Goal: Information Seeking & Learning: Check status

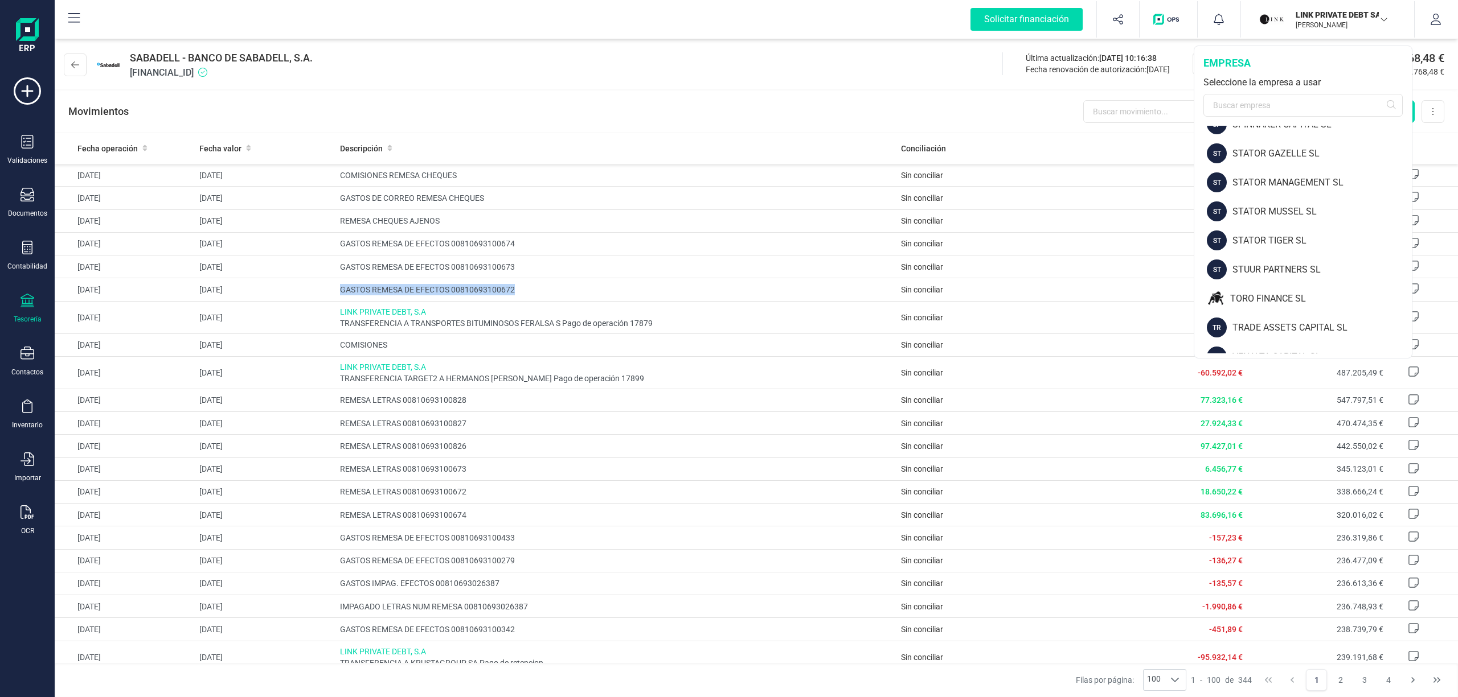
scroll to position [1488, 0]
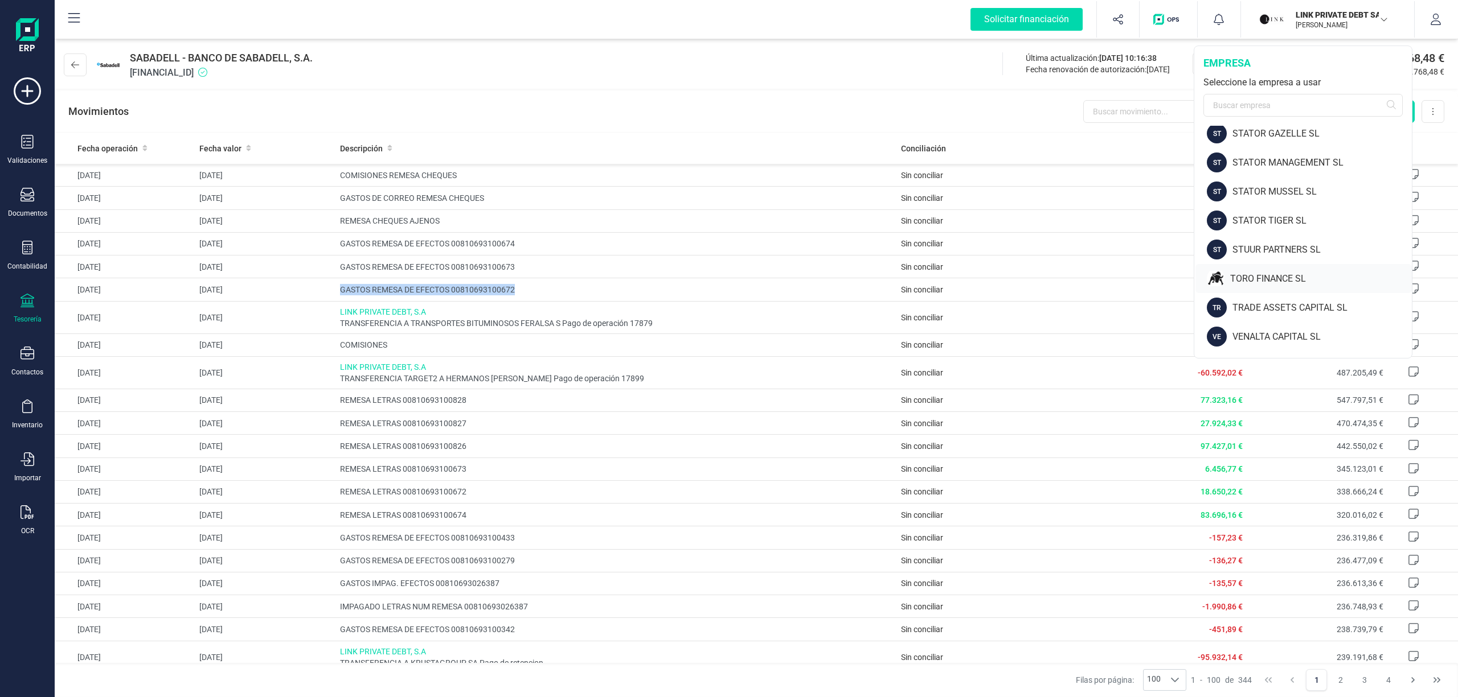
click at [1283, 273] on div "TORO FINANCE SL" at bounding box center [1321, 279] width 182 height 14
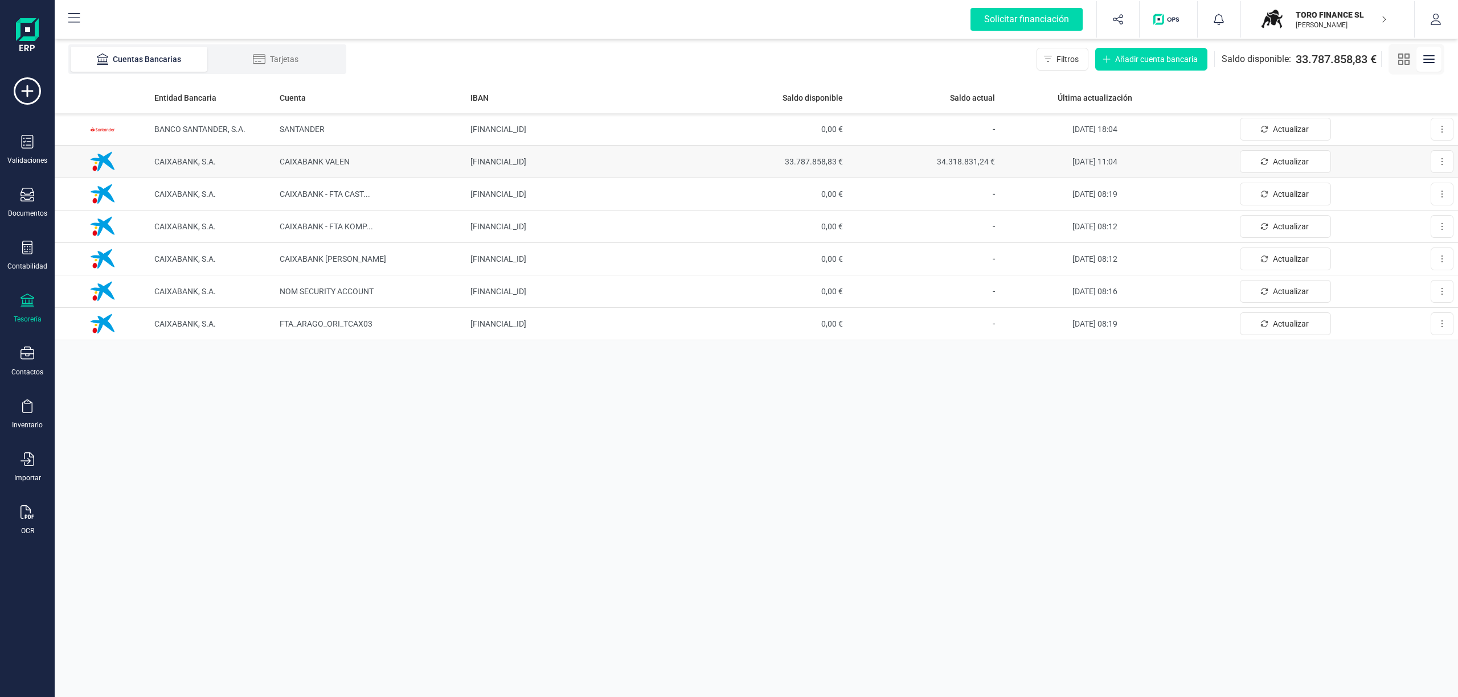
click at [190, 159] on span "CAIXABANK, S.A." at bounding box center [184, 161] width 61 height 9
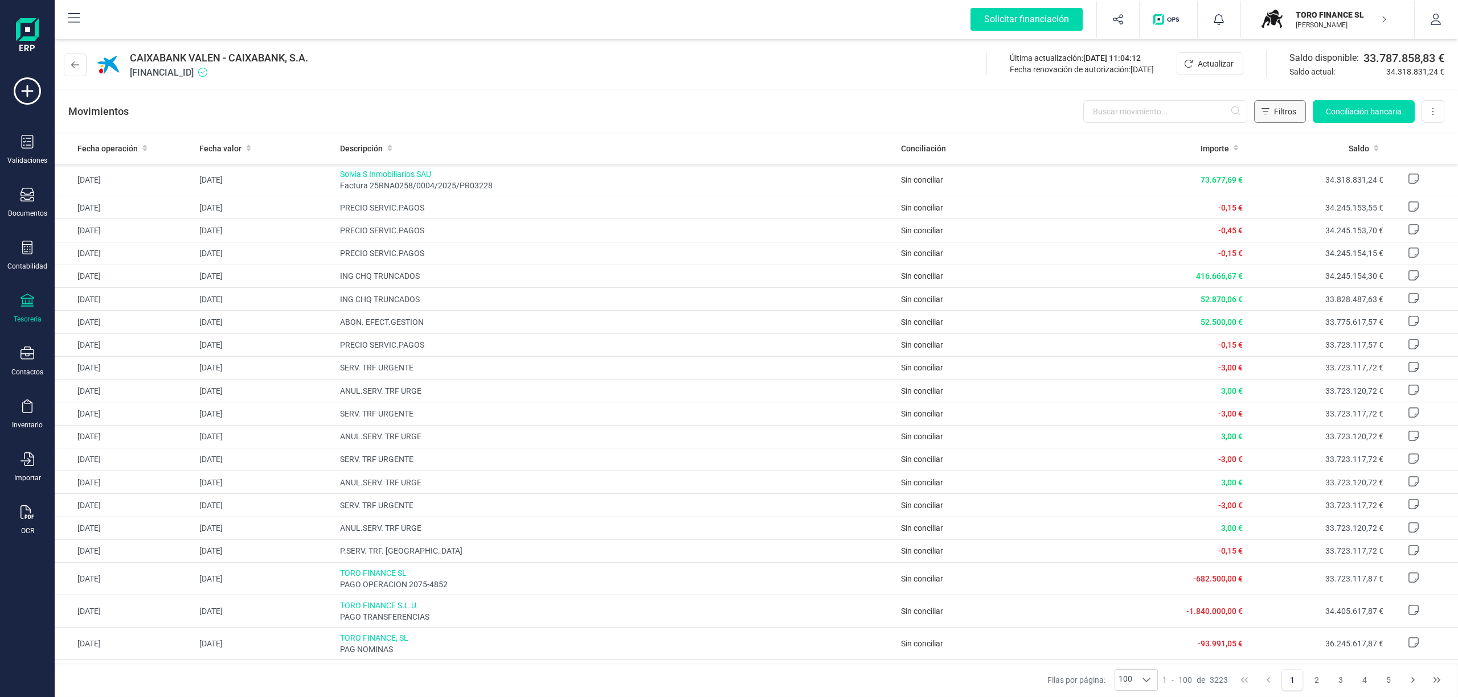
click at [1282, 108] on span "Filtros" at bounding box center [1285, 111] width 22 height 11
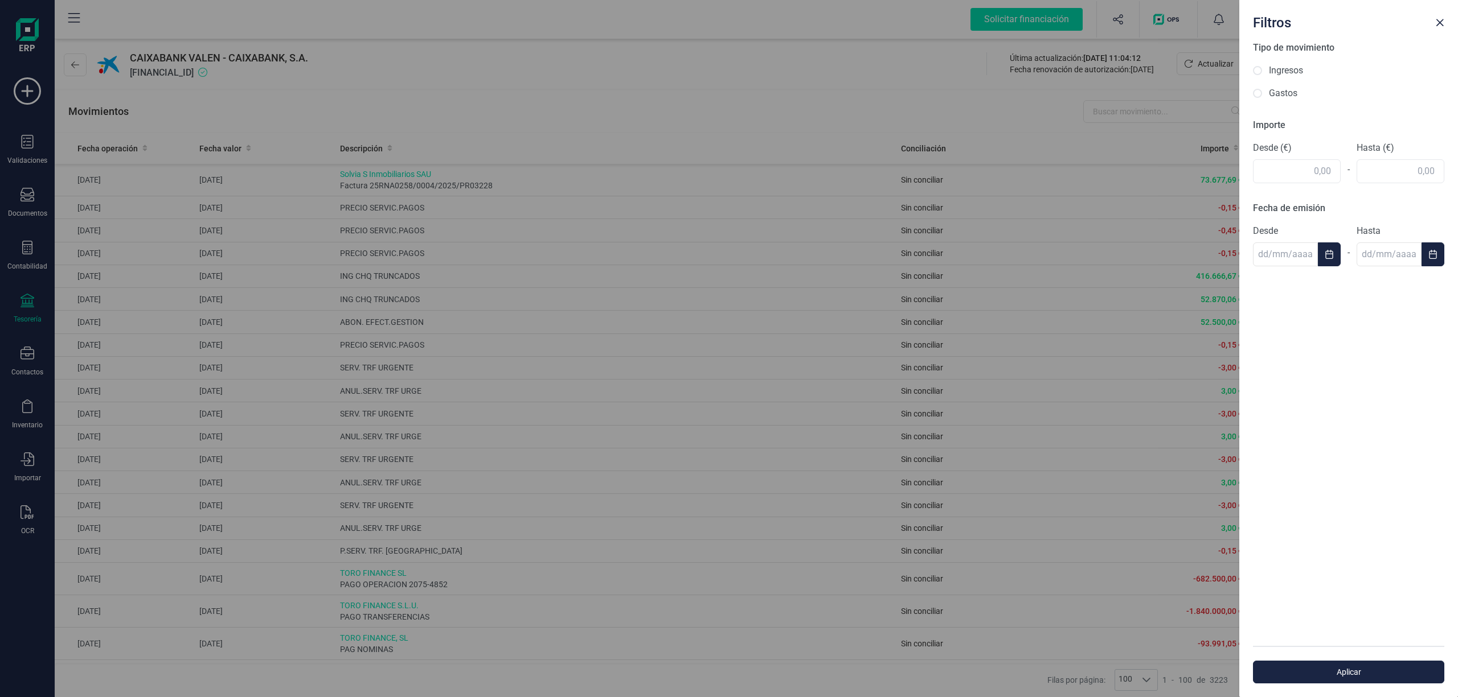
click at [1288, 69] on label "Ingresos" at bounding box center [1286, 71] width 34 height 14
click at [1262, 69] on input "Ingresos" at bounding box center [1257, 70] width 9 height 9
radio input "true"
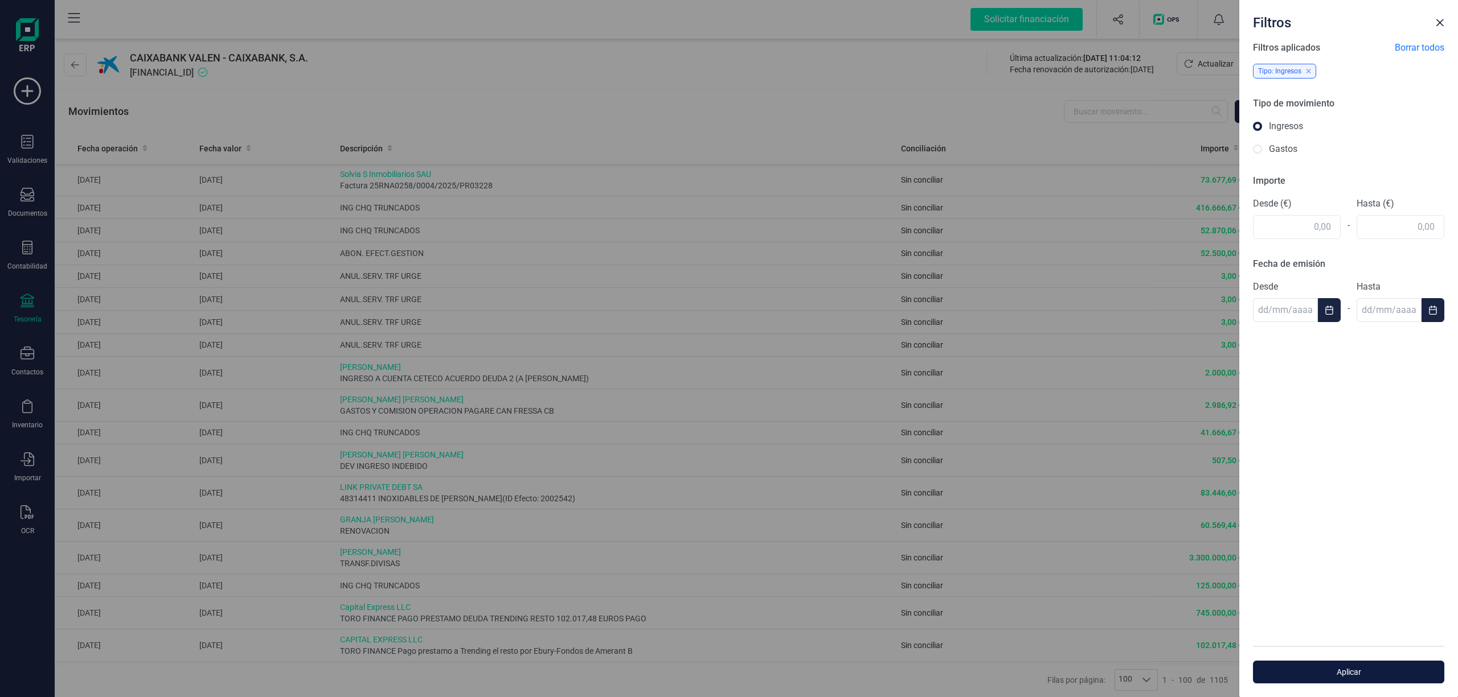
click at [1321, 668] on span "Aplicar" at bounding box center [1348, 672] width 165 height 11
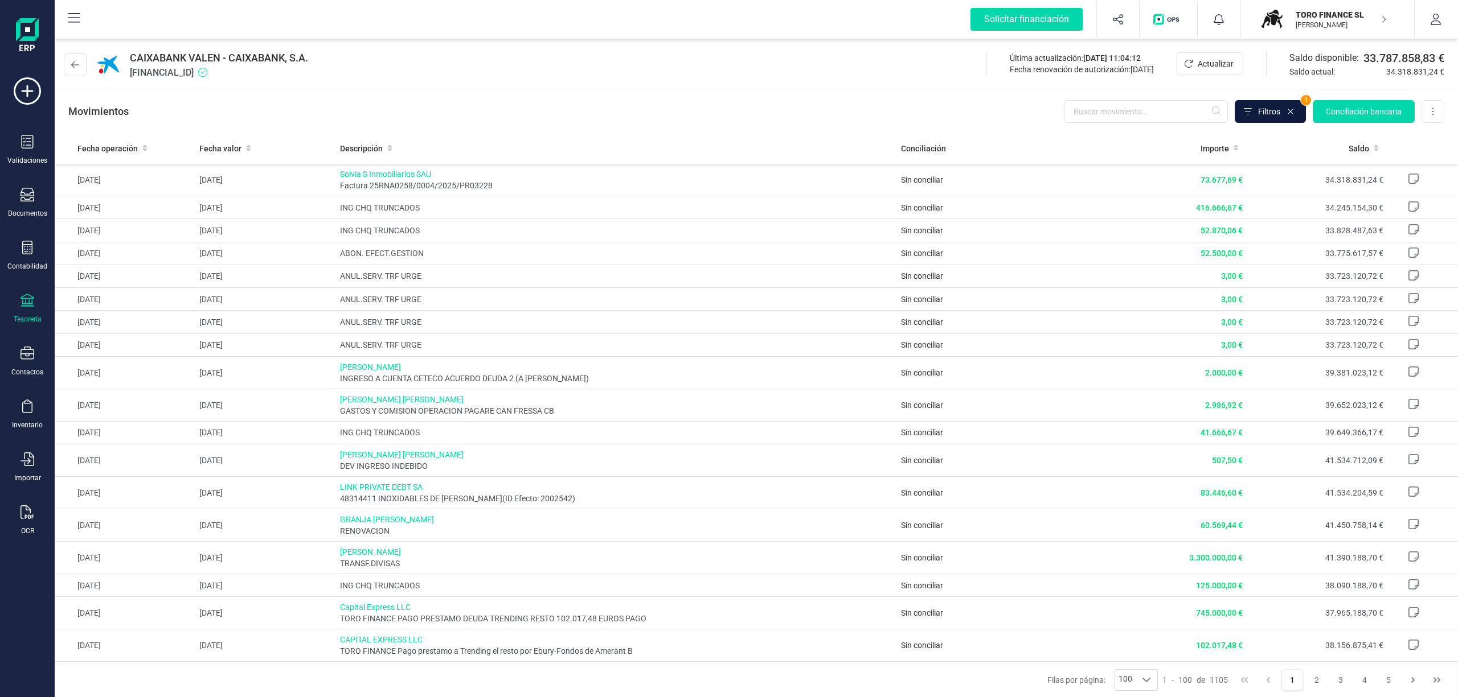
click at [1247, 108] on icon at bounding box center [1247, 111] width 8 height 9
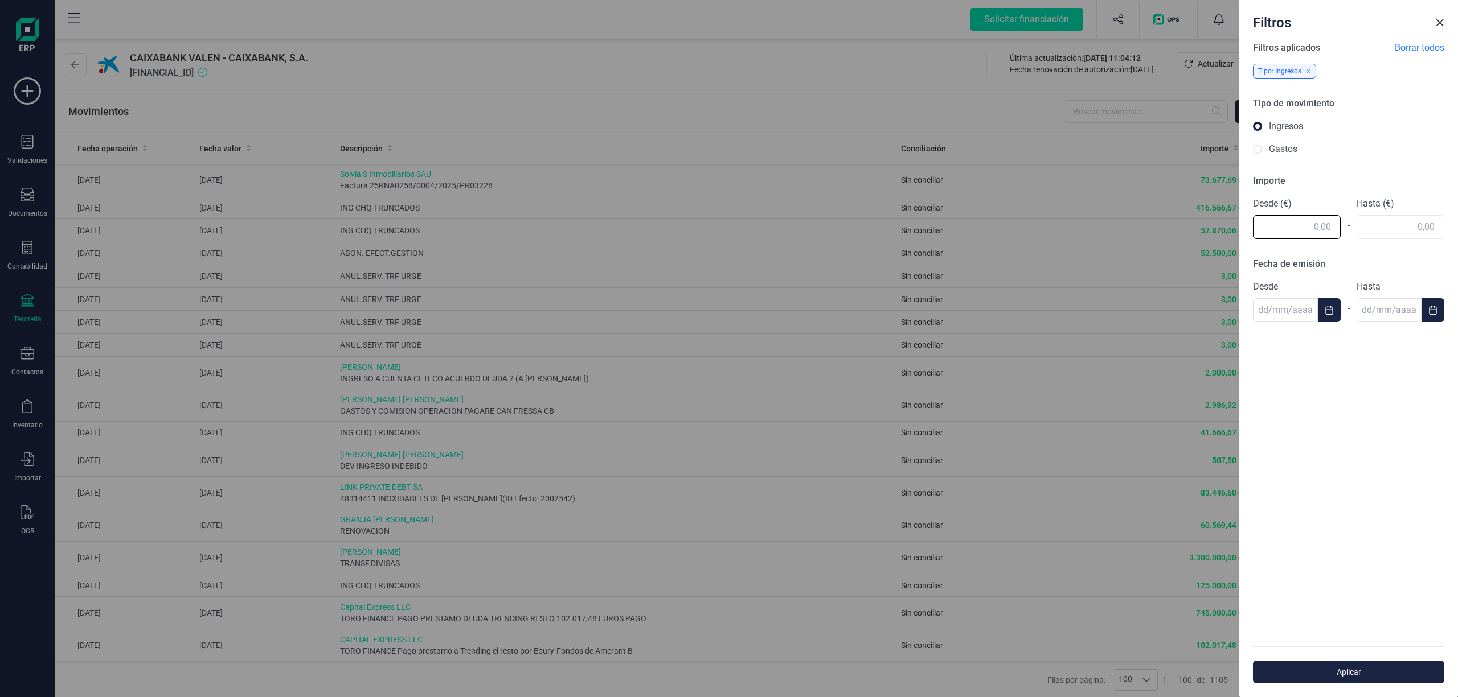
click at [1290, 228] on input "text" at bounding box center [1297, 227] width 88 height 24
drag, startPoint x: 1306, startPoint y: 228, endPoint x: 1372, endPoint y: 221, distance: 67.0
click at [1372, 221] on div "Desde (€) 50 - Hasta (€)" at bounding box center [1348, 218] width 191 height 42
type input "40,00"
drag, startPoint x: 1392, startPoint y: 223, endPoint x: 1434, endPoint y: 226, distance: 41.7
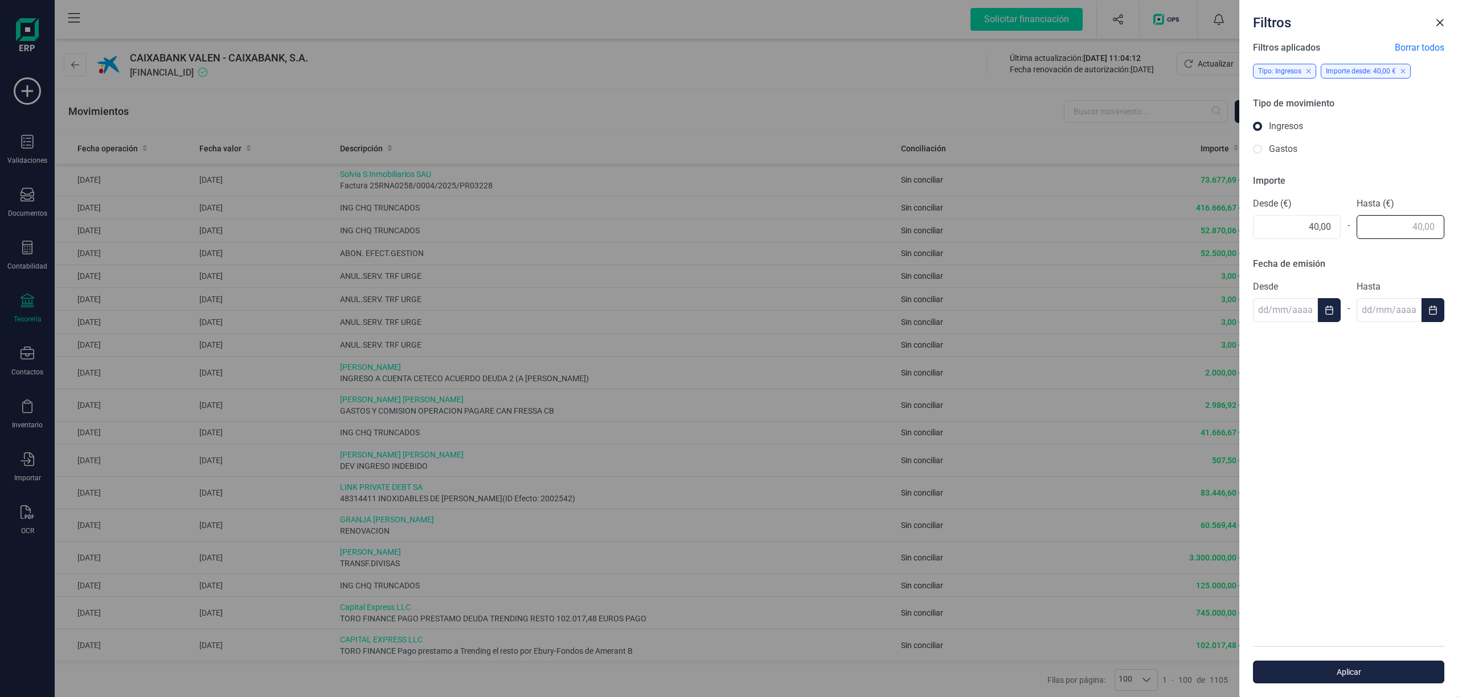
click at [1434, 226] on input "text" at bounding box center [1400, 227] width 88 height 24
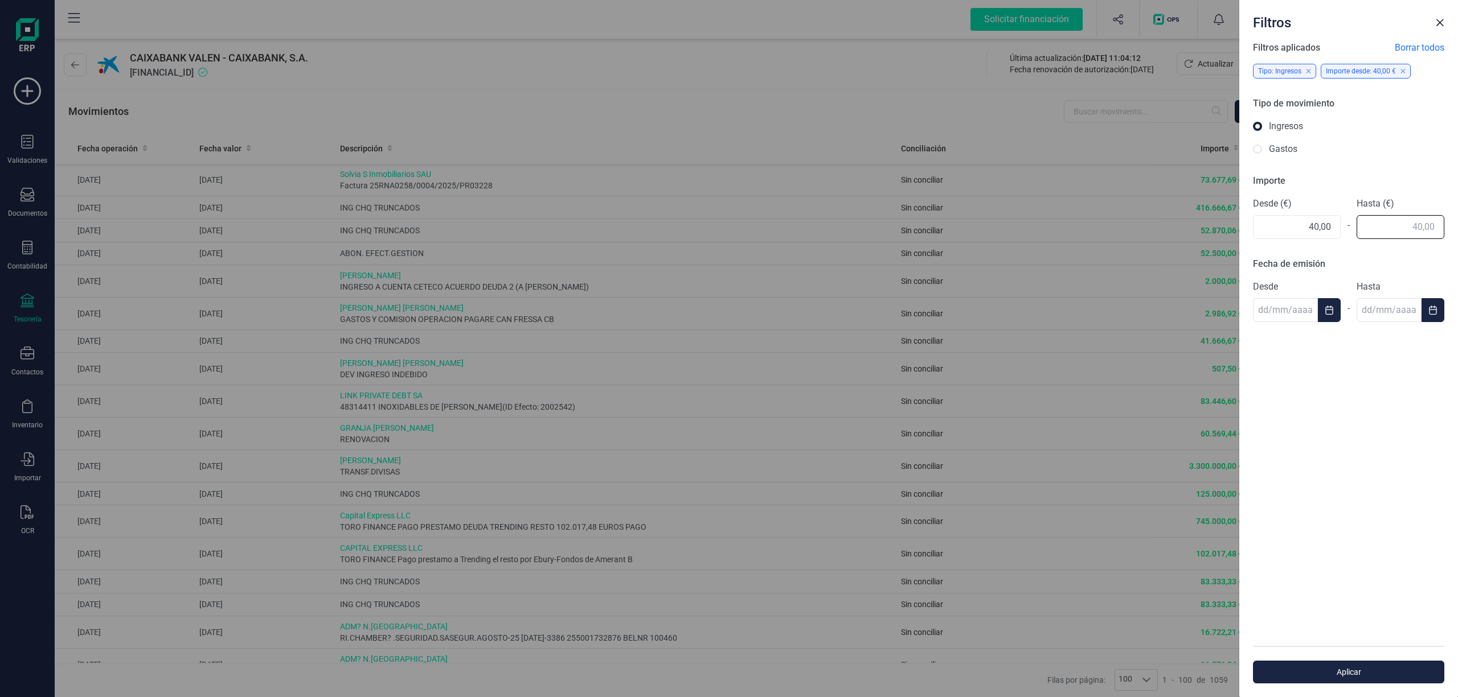
drag, startPoint x: 1389, startPoint y: 225, endPoint x: 1456, endPoint y: 221, distance: 67.3
click at [1456, 221] on div "Filtros aplicados Borrar todos Tipo: Ingresos Importe desde: 40,00 € Tipo de mo…" at bounding box center [1348, 343] width 219 height 605
click at [1330, 227] on div "Desde (€) 40,00" at bounding box center [1297, 218] width 88 height 42
type input "80.000,00"
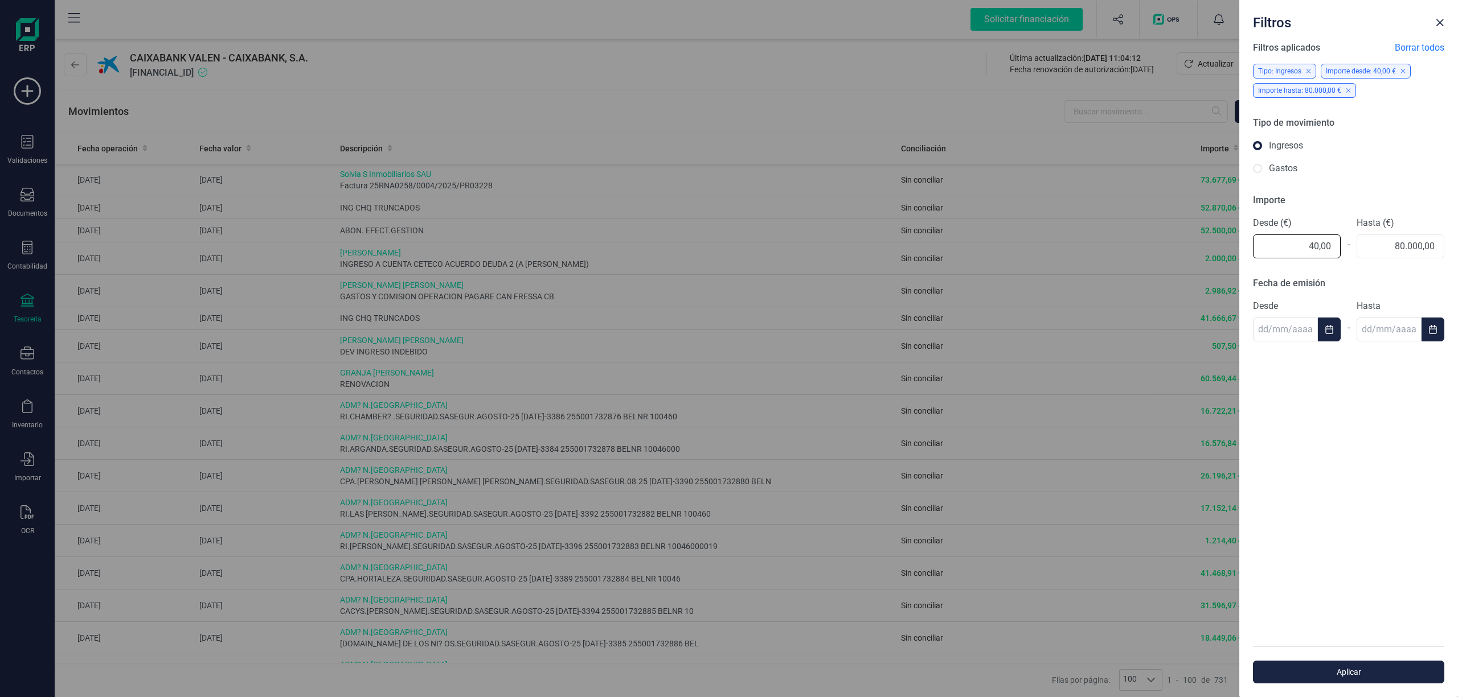
drag, startPoint x: 1284, startPoint y: 252, endPoint x: 1351, endPoint y: 249, distance: 66.7
click at [1351, 249] on div "Desde (€) 40,00 - Hasta (€) 80.000,00" at bounding box center [1348, 237] width 191 height 42
type input "40.000"
click at [1344, 670] on span "Aplicar" at bounding box center [1348, 672] width 165 height 11
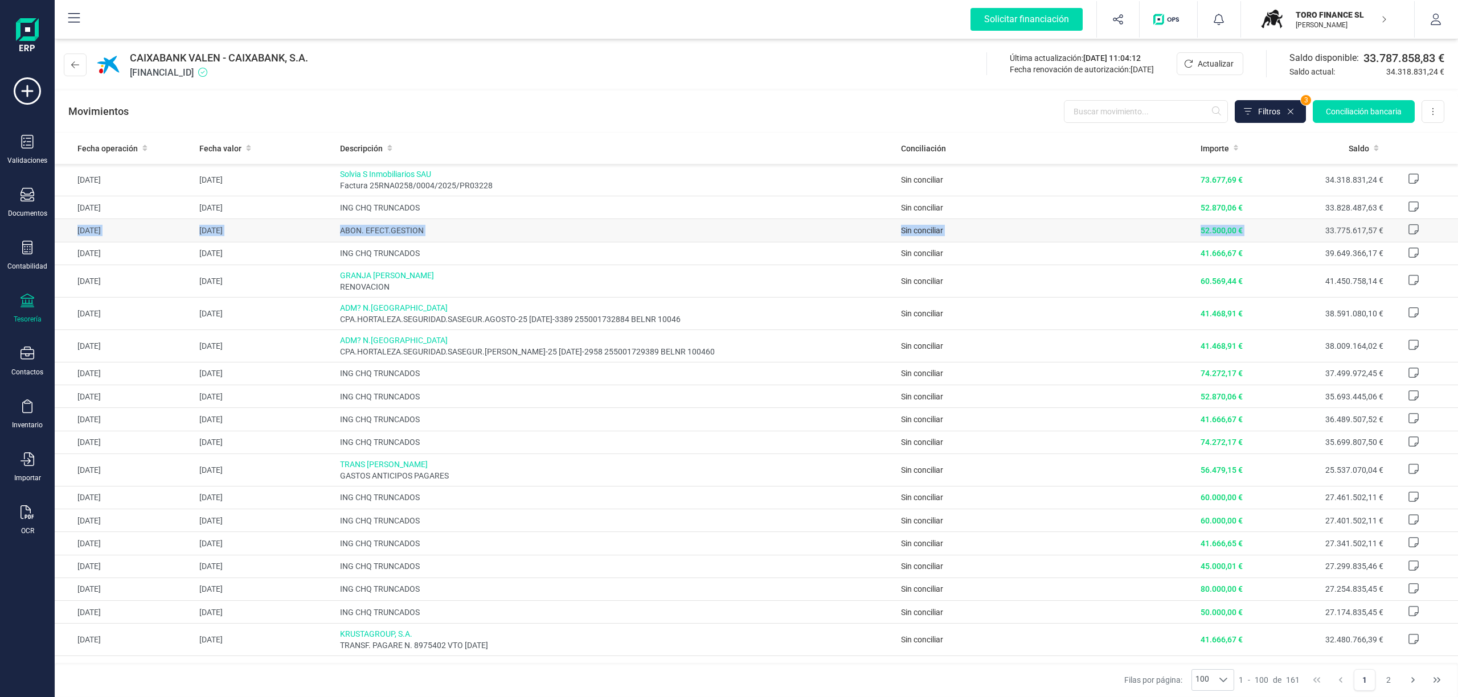
drag, startPoint x: 1237, startPoint y: 229, endPoint x: 66, endPoint y: 221, distance: 1171.2
click at [66, 221] on tr "[DATE] [DATE] ABON. EFECT.GESTION Sin conciliar 52.500,00 € 33.775.617,57 €" at bounding box center [756, 230] width 1403 height 23
copy tr "[DATE] [DATE] ABON. EFECT.GESTION Sin conciliar 52.500,00 €"
click at [1258, 108] on span "Filtros" at bounding box center [1269, 111] width 22 height 11
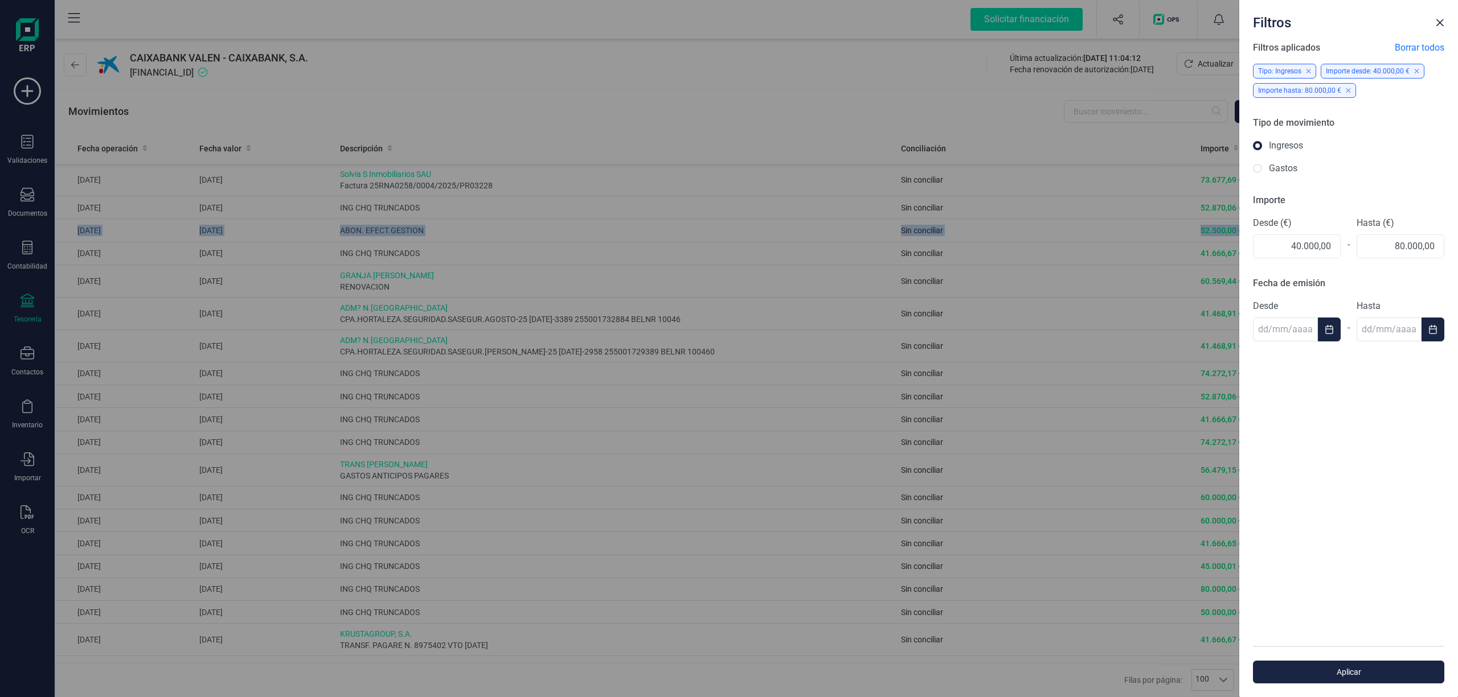
click at [1256, 165] on input "Gastos" at bounding box center [1257, 168] width 9 height 9
radio input "true"
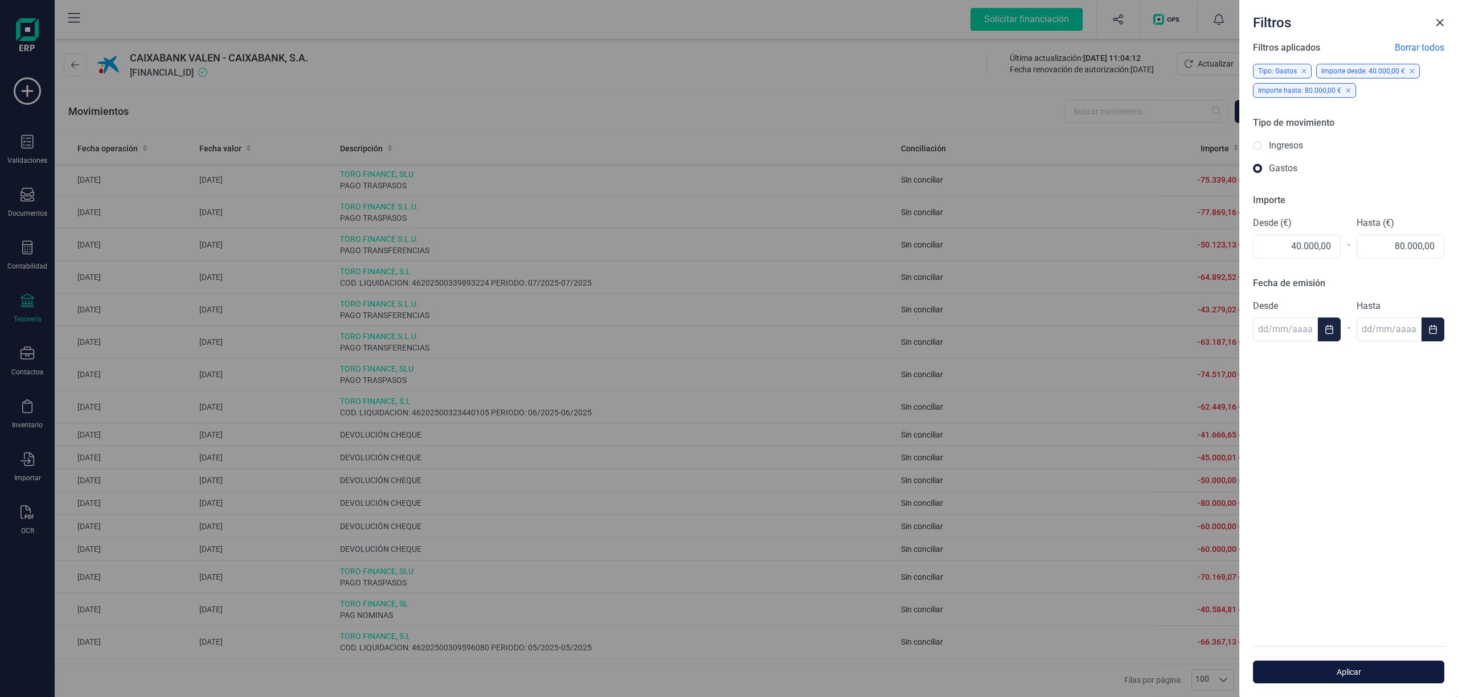
click at [1349, 672] on span "Aplicar" at bounding box center [1348, 672] width 165 height 11
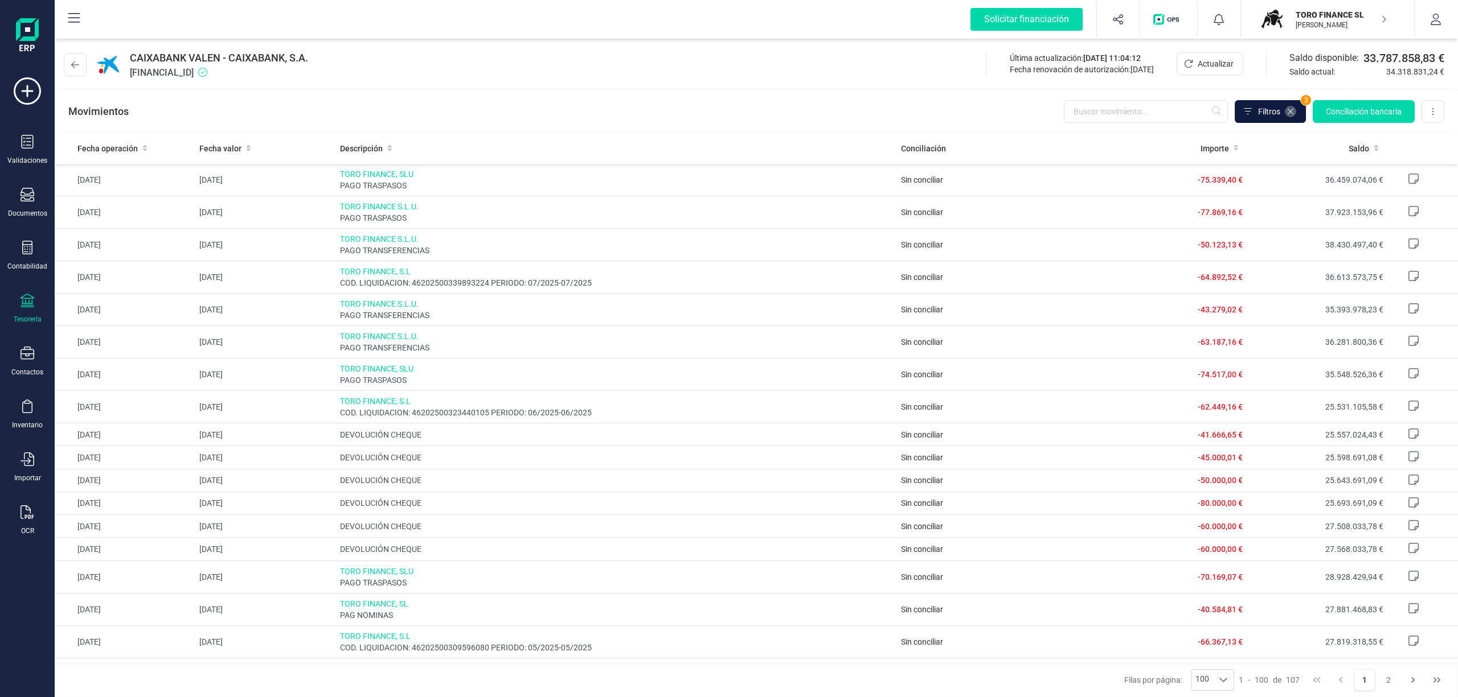
click at [1286, 110] on icon at bounding box center [1290, 111] width 9 height 9
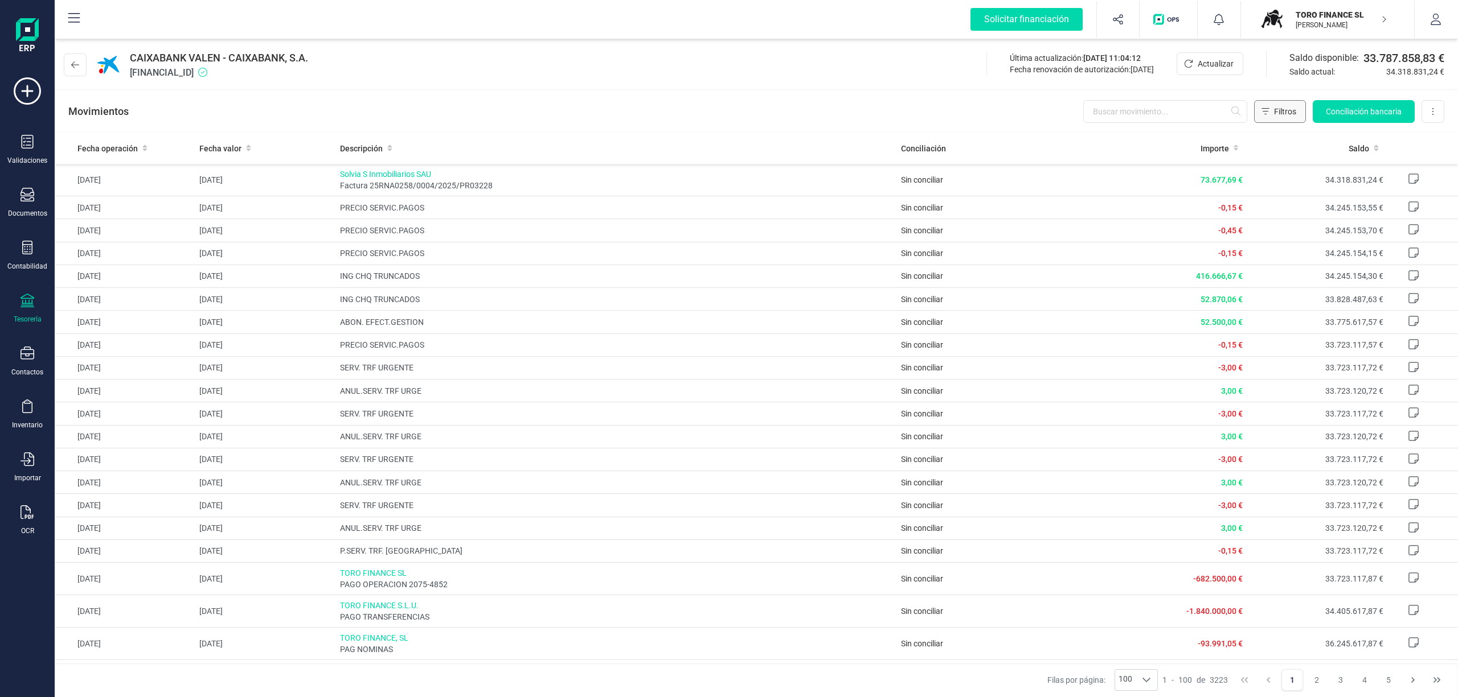
click at [1261, 110] on icon "Filtros" at bounding box center [1265, 111] width 8 height 9
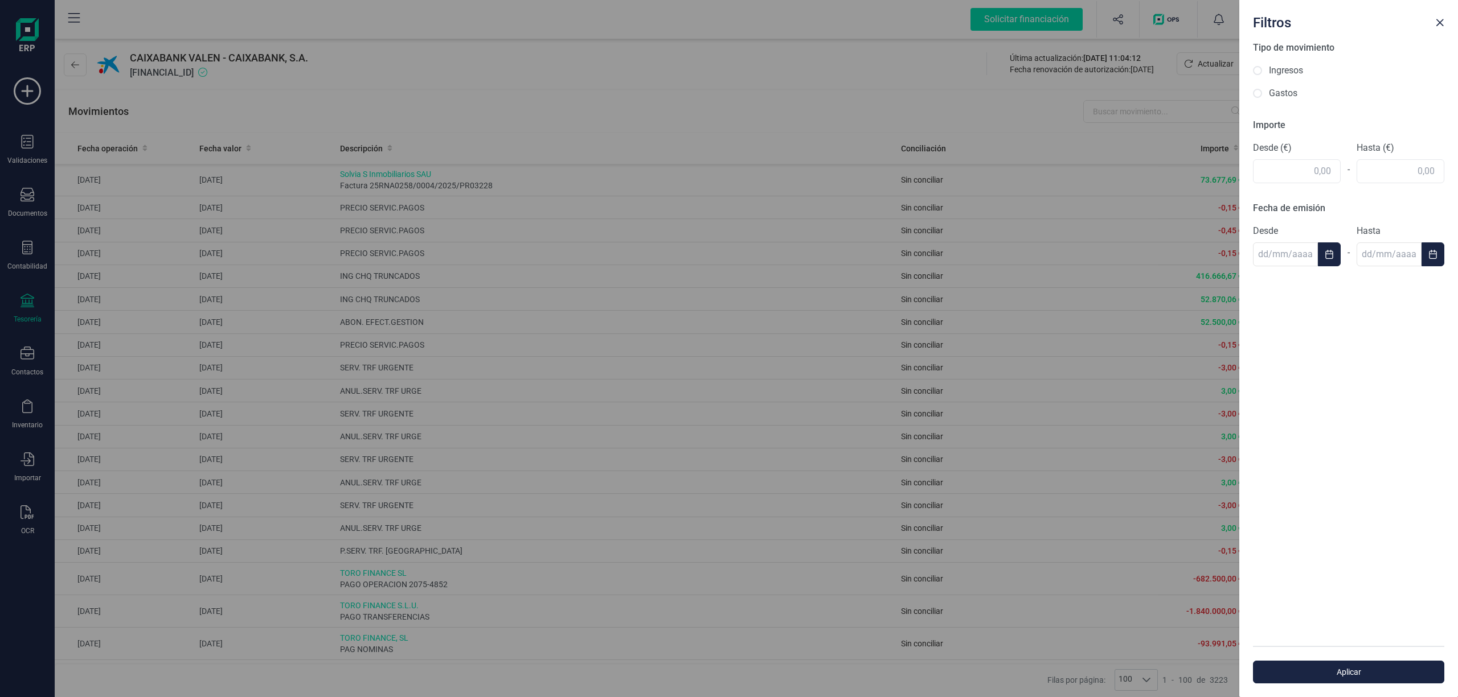
click at [1272, 96] on label "Gastos" at bounding box center [1283, 94] width 28 height 14
click at [1262, 96] on input "Gastos" at bounding box center [1257, 93] width 9 height 9
radio input "true"
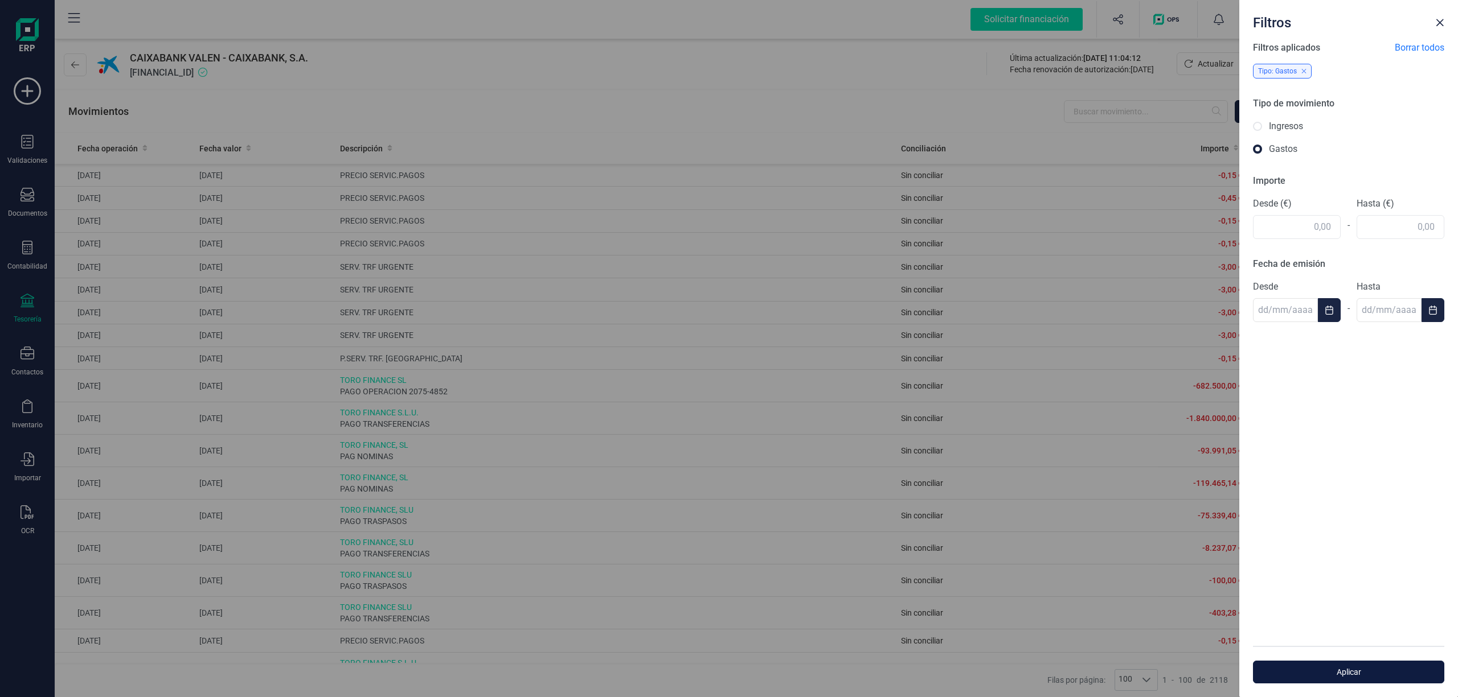
click at [1347, 672] on span "Aplicar" at bounding box center [1348, 672] width 165 height 11
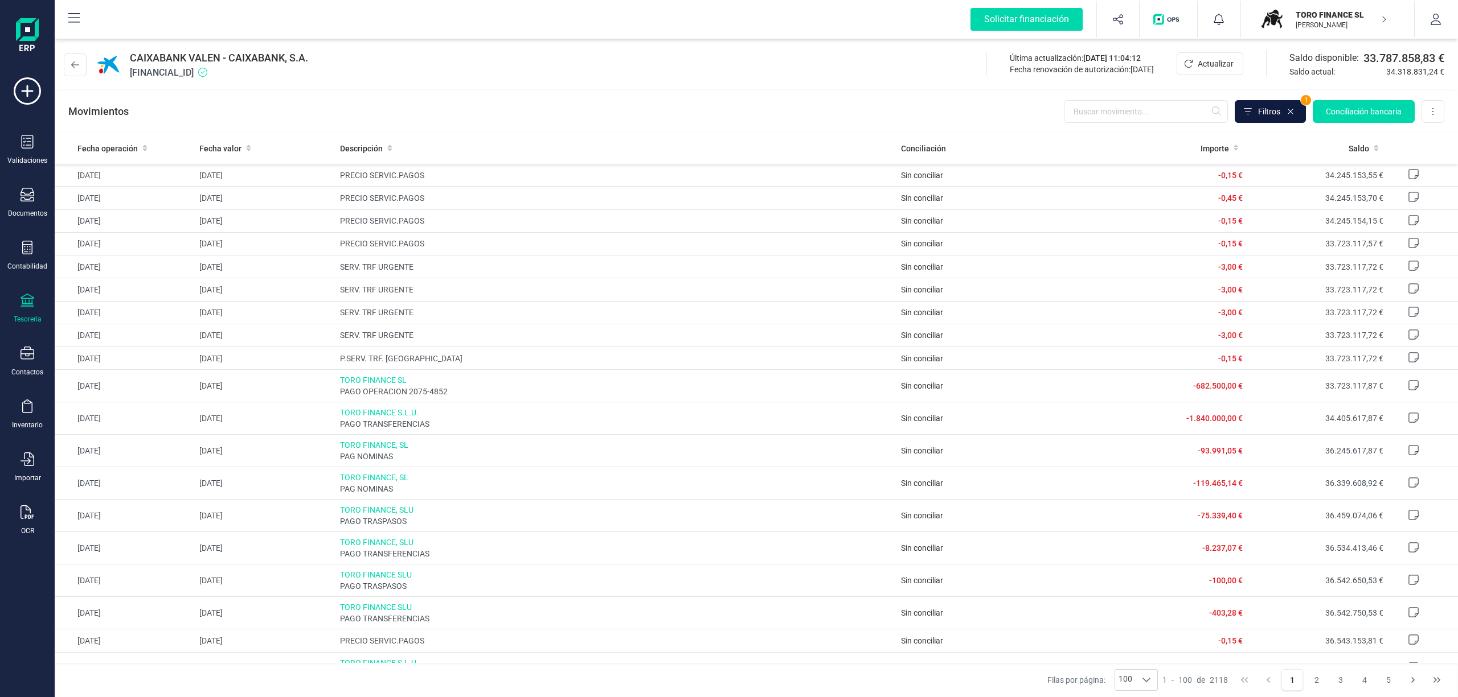
click at [1249, 108] on icon at bounding box center [1247, 111] width 8 height 9
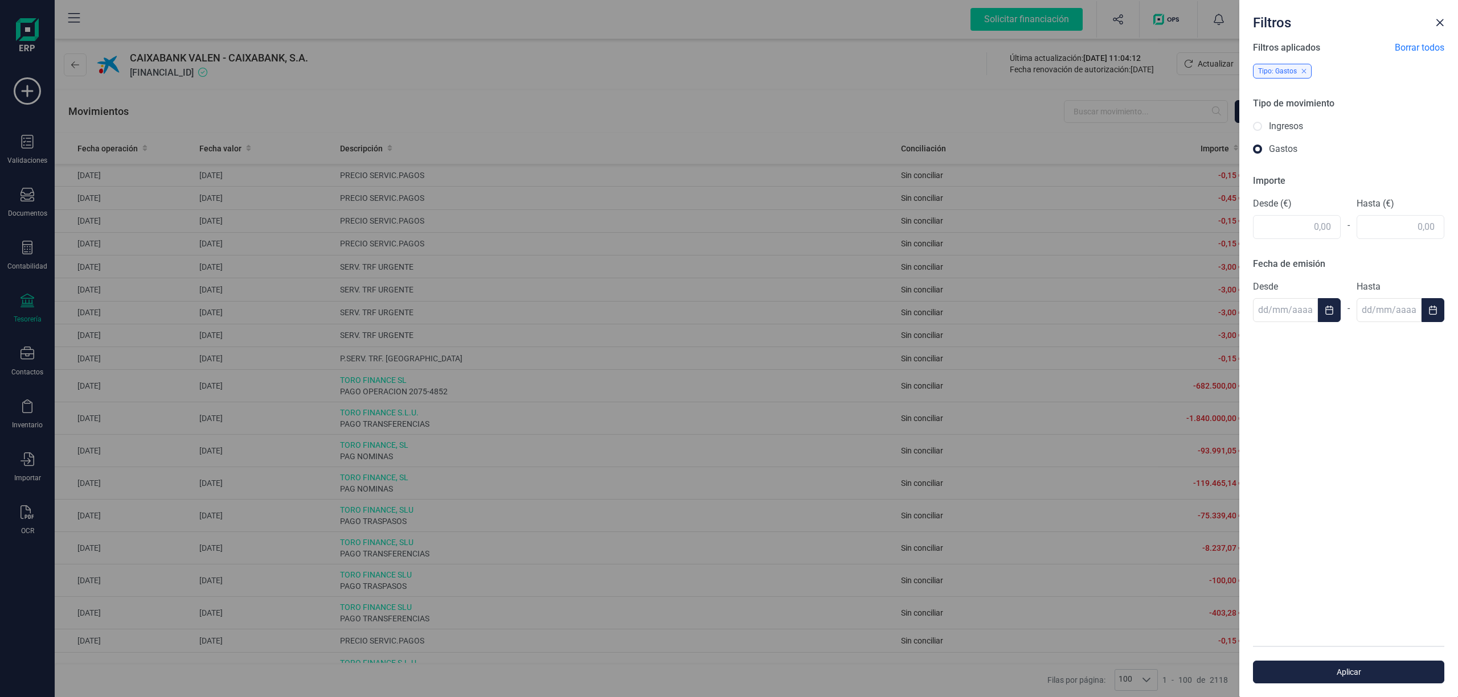
click at [1269, 121] on label "Ingresos" at bounding box center [1286, 127] width 34 height 14
click at [1262, 122] on input "Ingresos" at bounding box center [1257, 126] width 9 height 9
radio input "true"
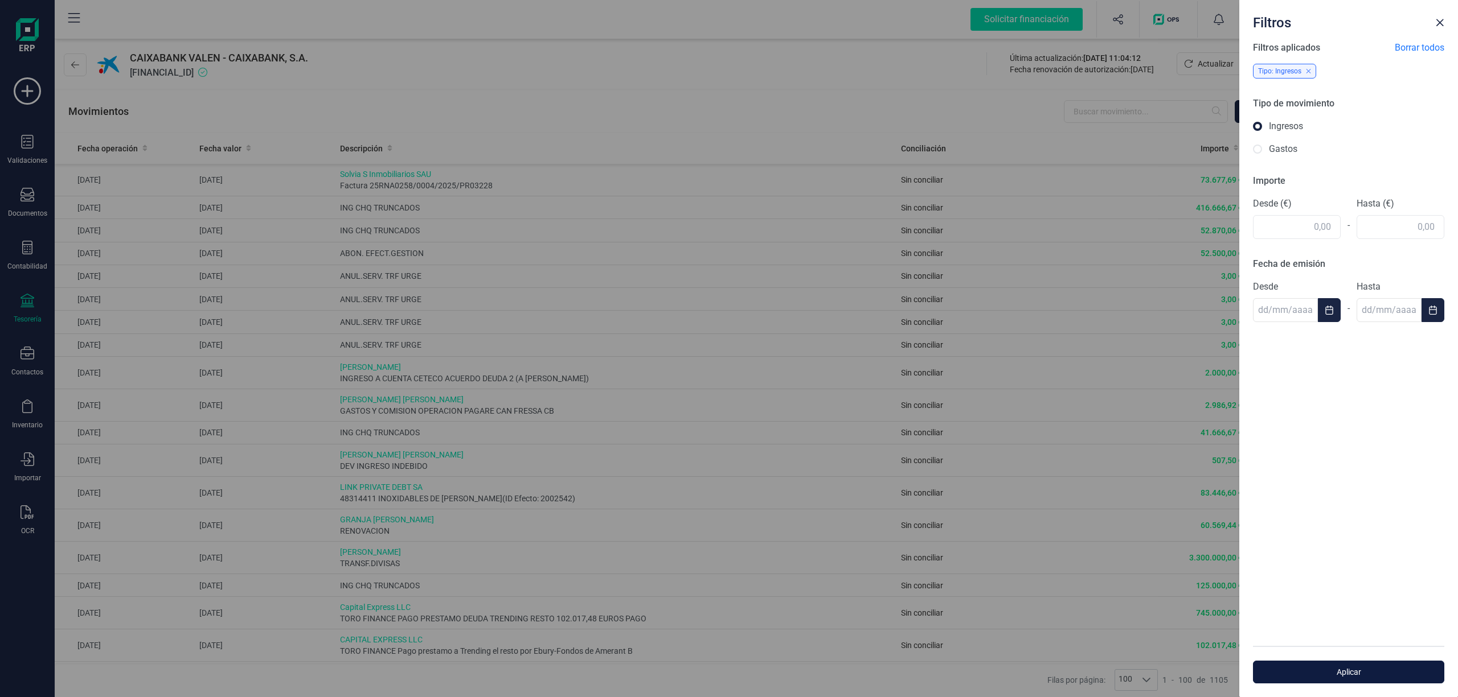
click at [1341, 670] on span "Aplicar" at bounding box center [1348, 672] width 165 height 11
